Goal: Task Accomplishment & Management: Use online tool/utility

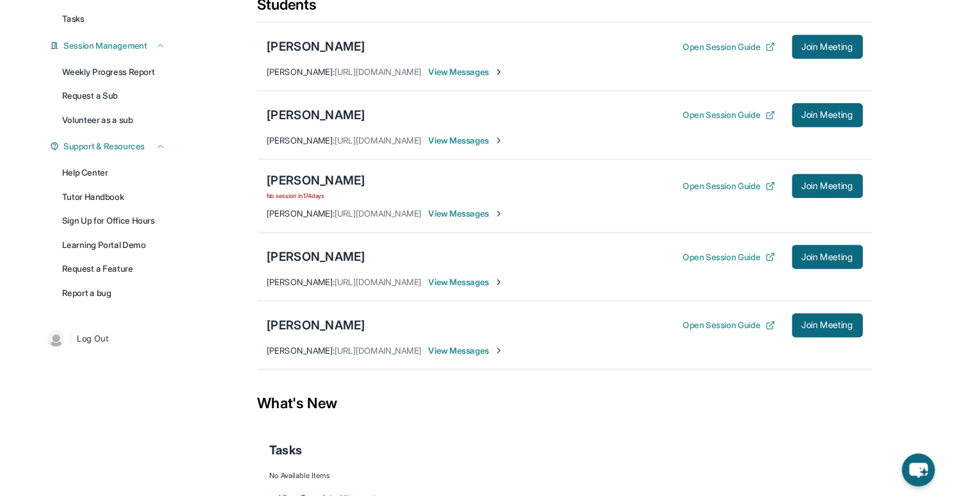
scroll to position [176, 0]
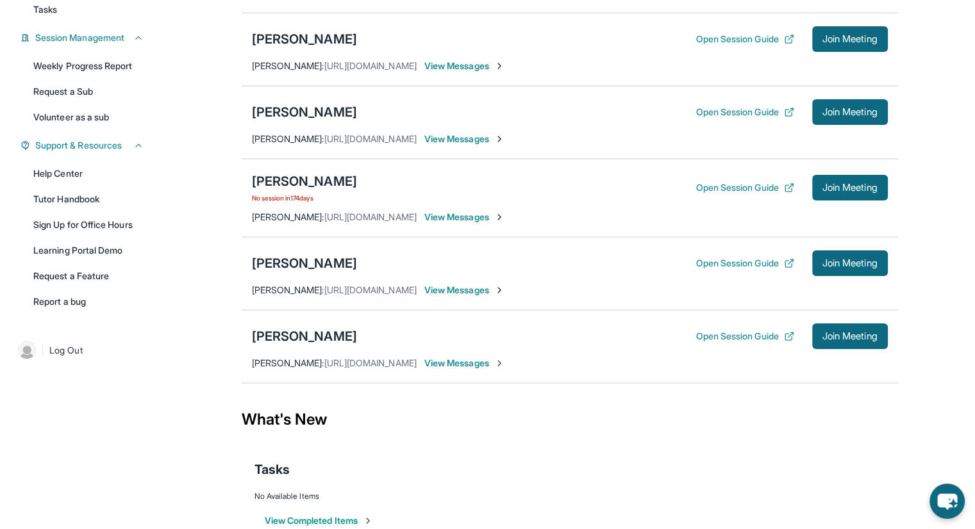
click at [861, 320] on div "Elise Anthony Open Session Guide Join Meeting Kathleen Steffy : https://student…" at bounding box center [570, 346] width 656 height 73
click at [859, 326] on button "Join Meeting" at bounding box center [850, 337] width 76 height 26
click at [826, 343] on button "Join Meeting" at bounding box center [850, 337] width 76 height 26
